Goal: Check status

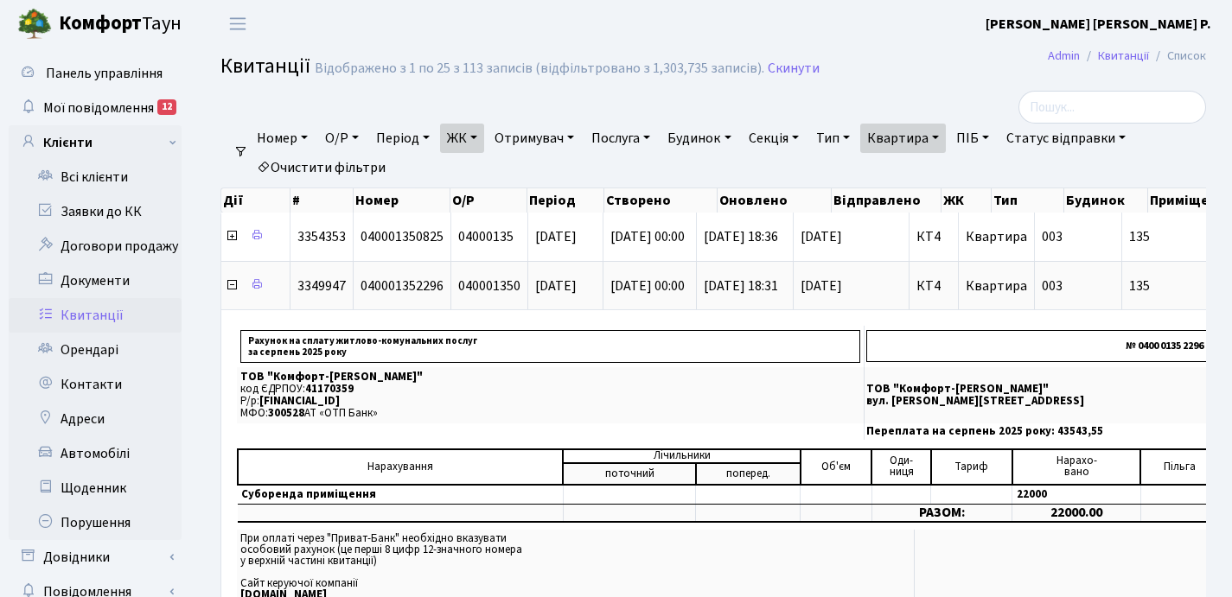
select select "25"
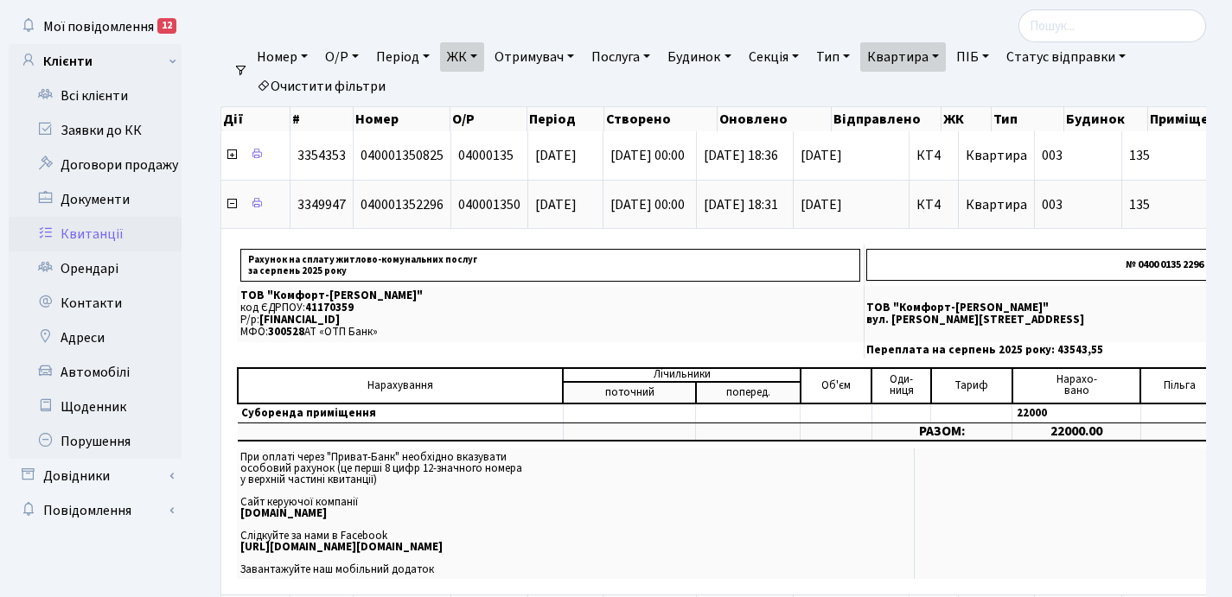
scroll to position [0, 594]
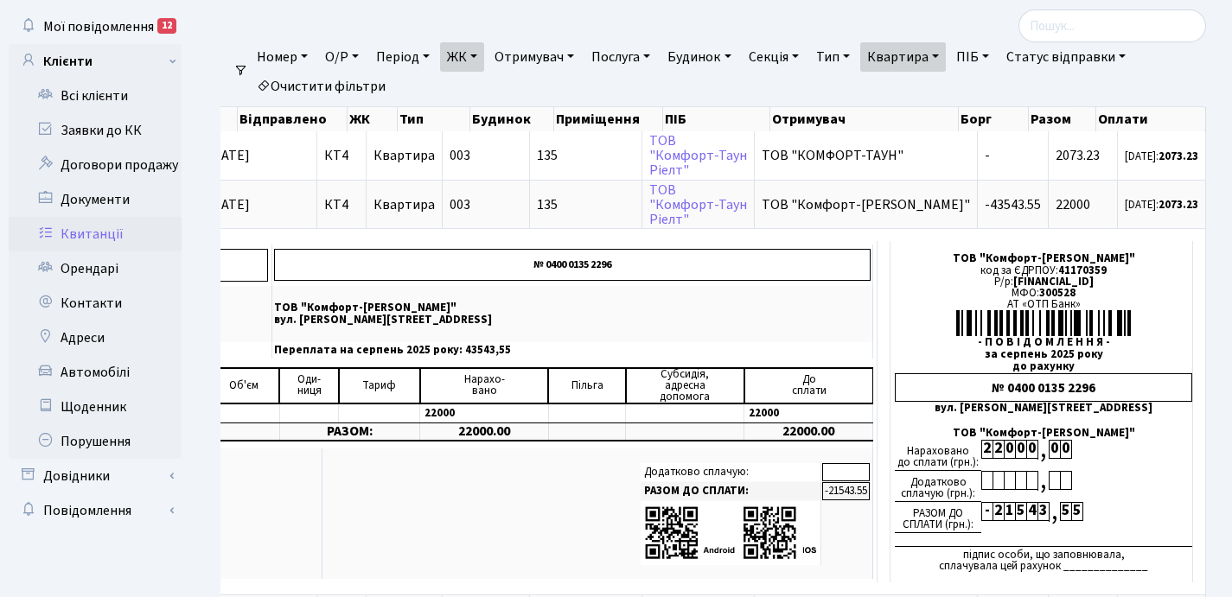
click at [946, 54] on link "Квартира" at bounding box center [903, 56] width 86 height 29
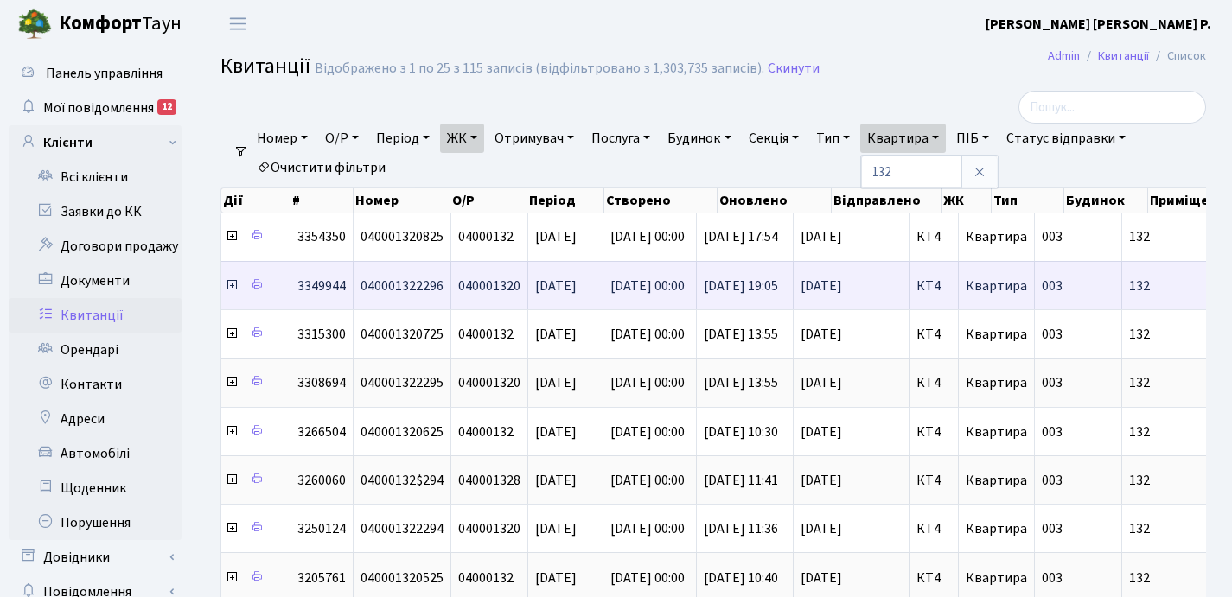
click at [231, 283] on icon at bounding box center [232, 285] width 14 height 14
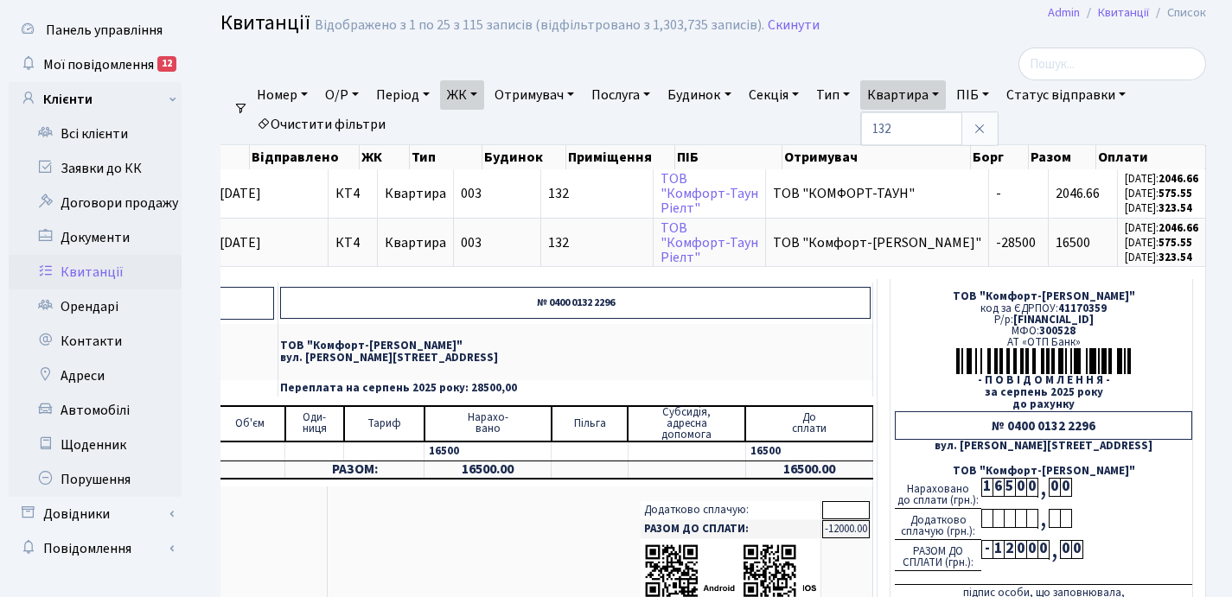
scroll to position [55, 0]
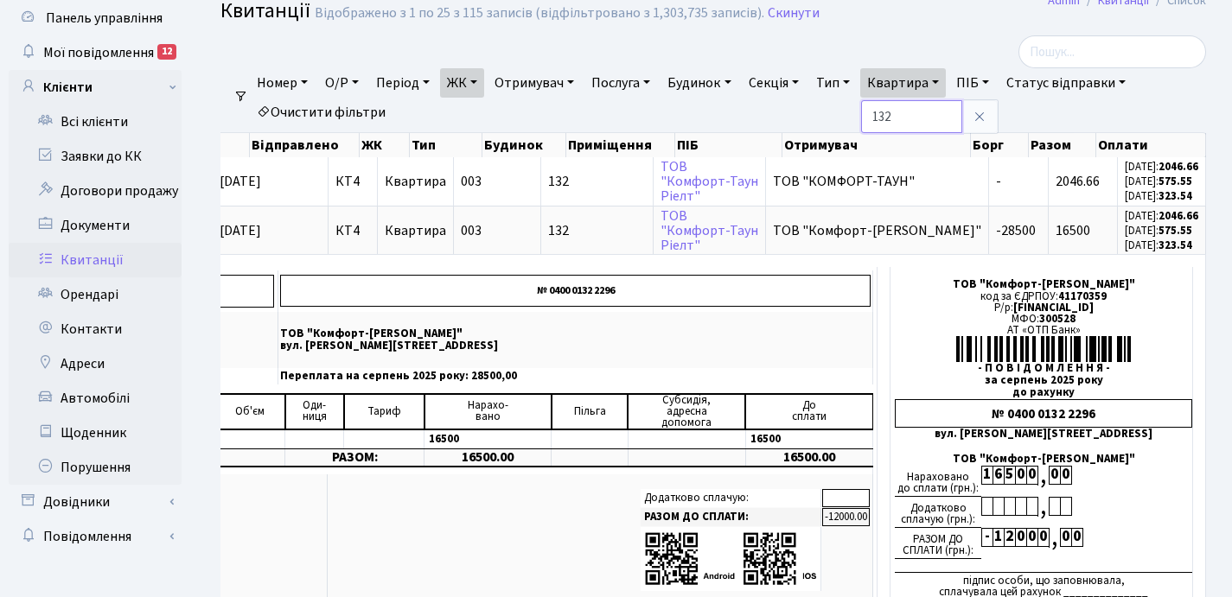
click at [918, 119] on input "132" at bounding box center [911, 116] width 101 height 33
type input "1"
type input "88"
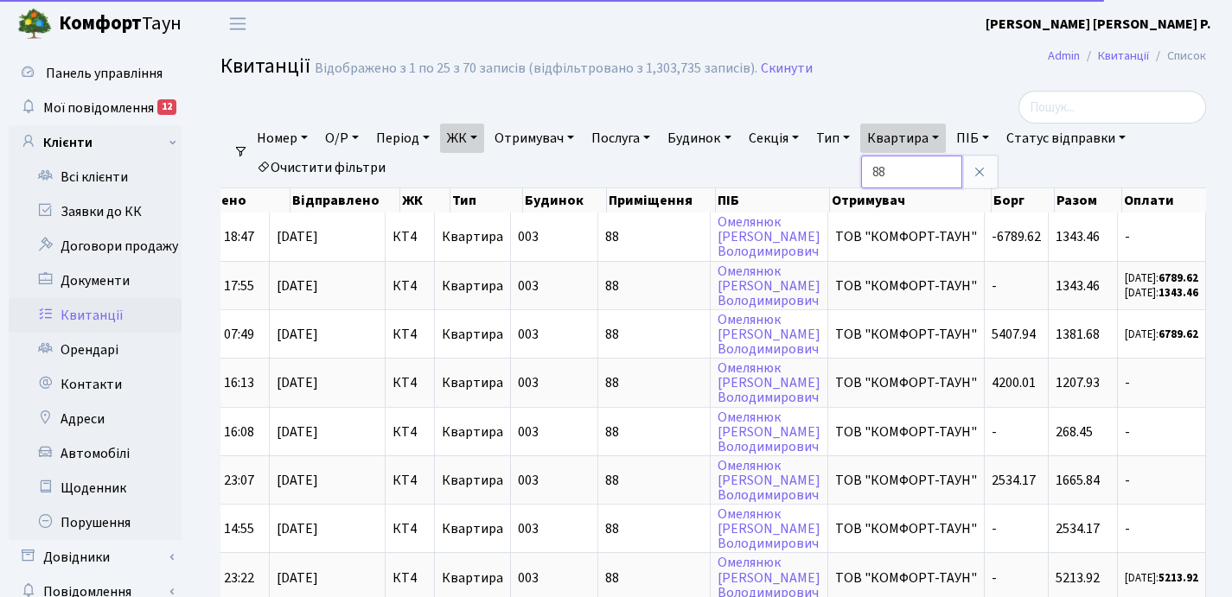
scroll to position [0, 541]
click at [483, 80] on h2 "Квитанції Відображено з 1 по 25 з 70 записів (відфільтровано з 1,303,735 записі…" at bounding box center [713, 68] width 986 height 29
click at [480, 136] on link "ЖК" at bounding box center [462, 138] width 44 height 29
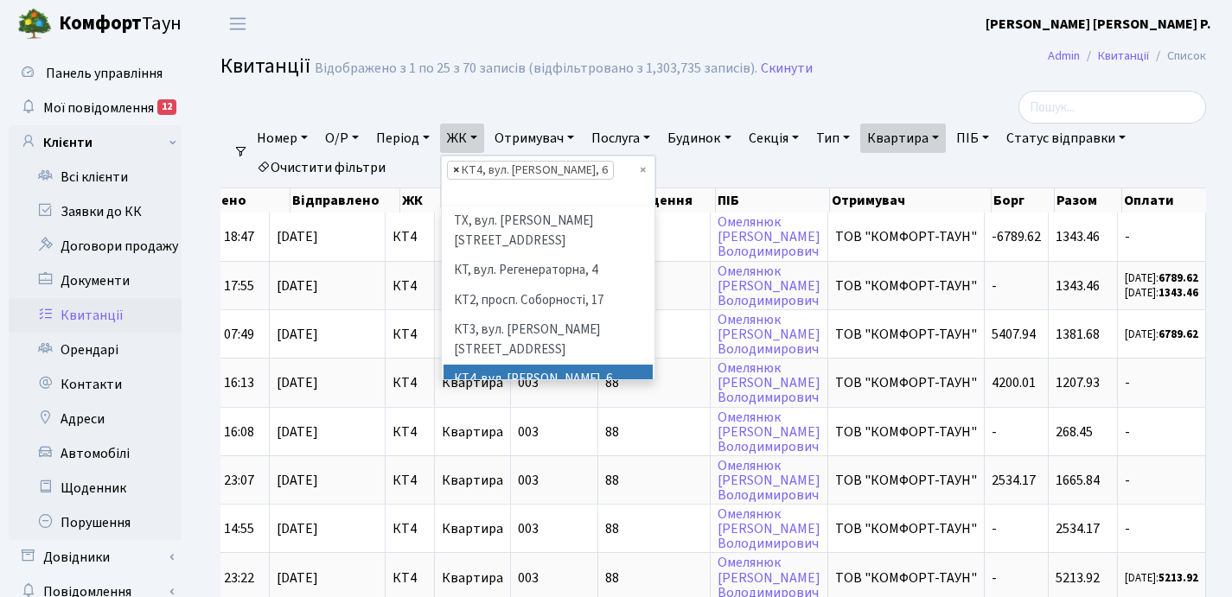
click at [459, 167] on span "×" at bounding box center [456, 170] width 6 height 17
select select
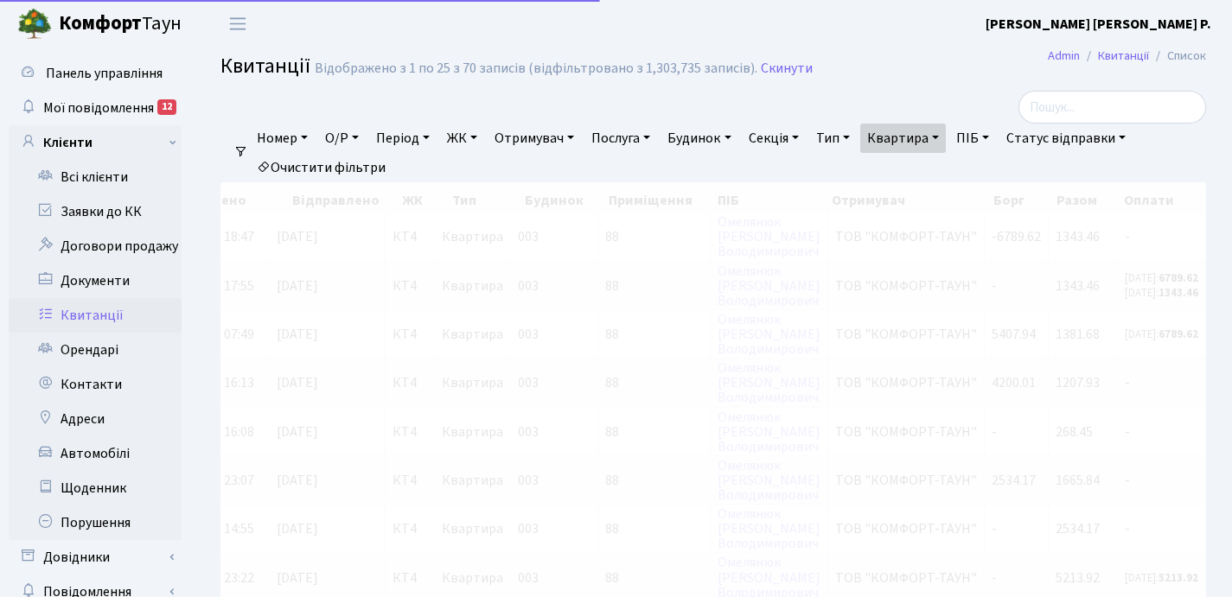
click at [481, 134] on link "ЖК" at bounding box center [462, 138] width 44 height 29
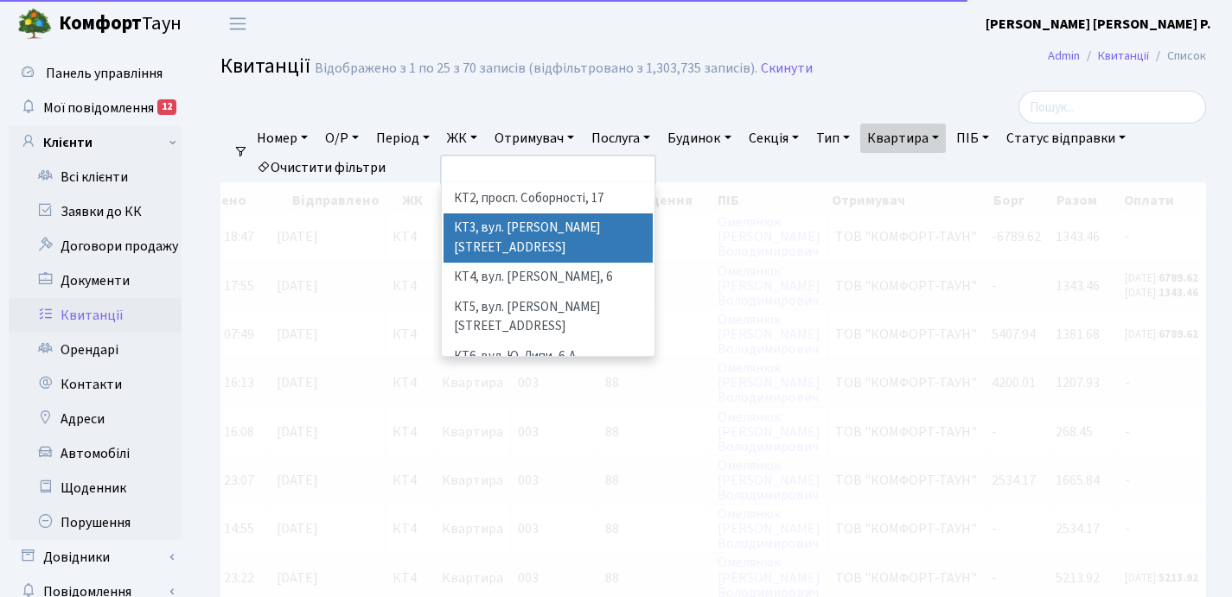
scroll to position [88, 0]
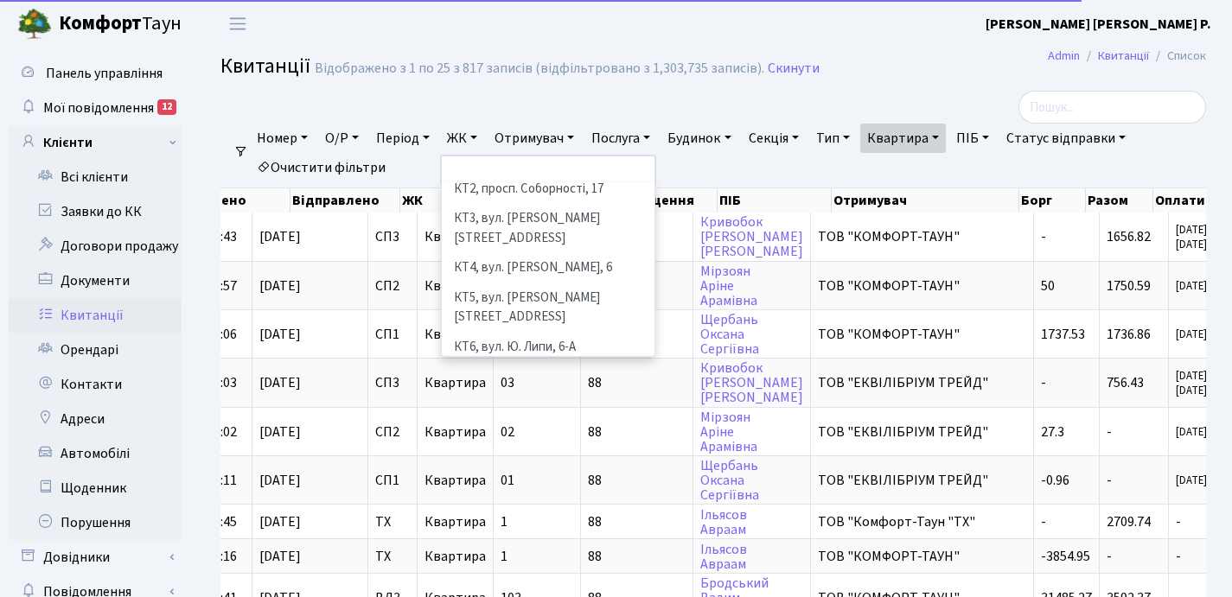
click at [493, 362] on li "КТ7, вул. [PERSON_NAME][STREET_ADDRESS]" at bounding box center [547, 386] width 209 height 49
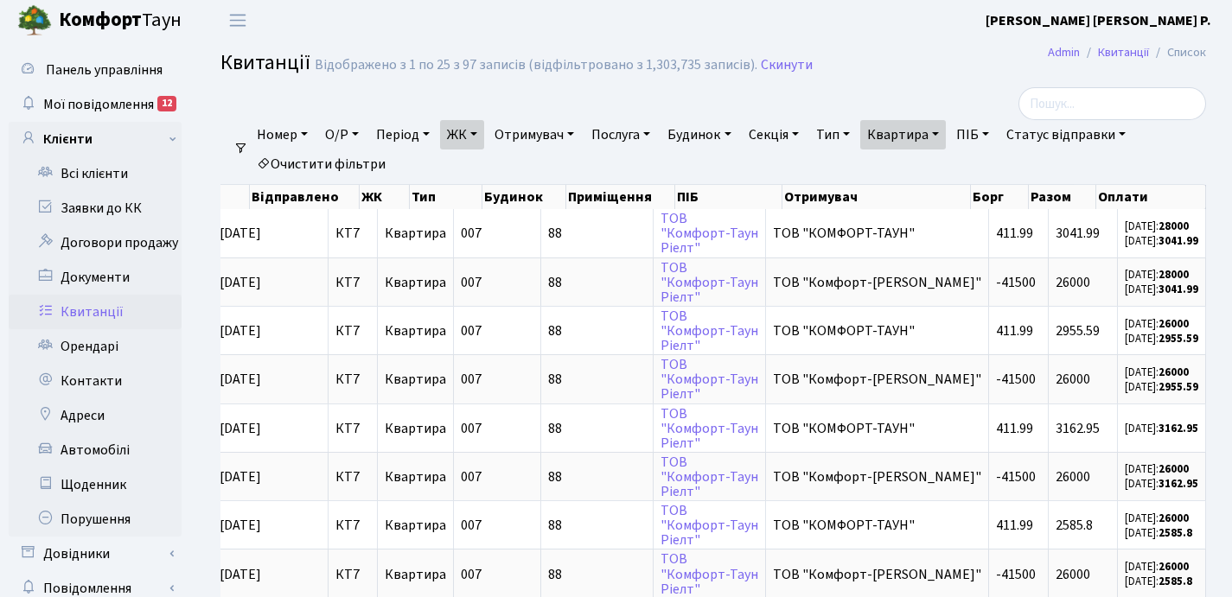
scroll to position [7, 0]
